Goal: Task Accomplishment & Management: Manage account settings

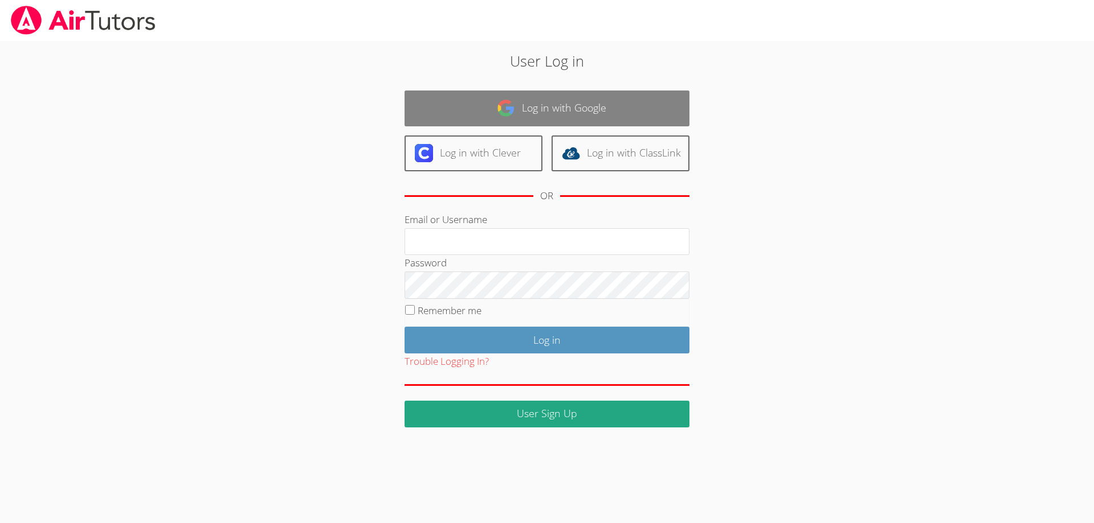
click at [509, 103] on img at bounding box center [506, 108] width 18 height 18
